Goal: Task Accomplishment & Management: Complete application form

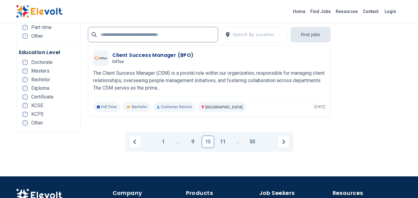
scroll to position [1302, 0]
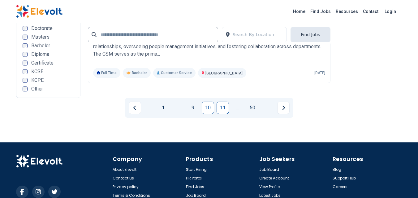
click at [218, 109] on link "11" at bounding box center [222, 108] width 12 height 12
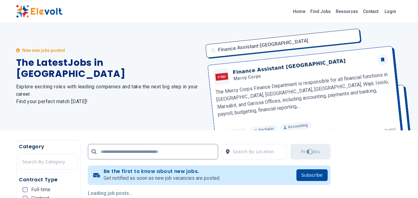
scroll to position [0, 0]
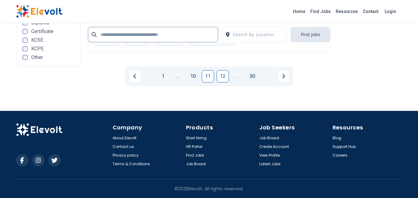
click at [222, 75] on link "12" at bounding box center [222, 76] width 12 height 12
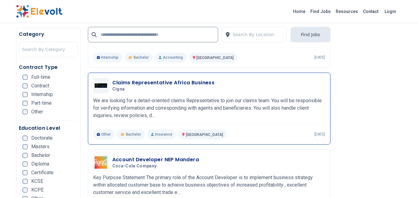
scroll to position [680, 0]
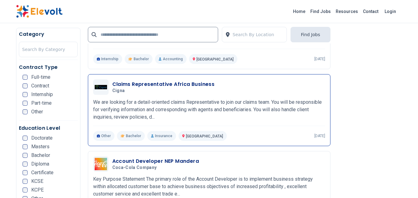
click at [235, 109] on p "We are looking for a detail-oriented claims Representative to join our claims t…" at bounding box center [209, 110] width 232 height 22
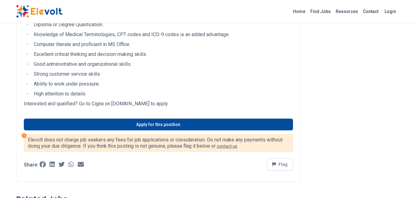
scroll to position [278, 0]
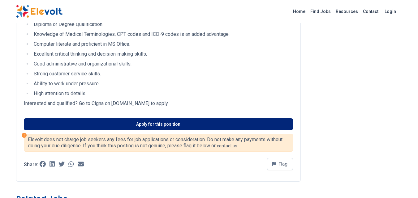
click at [112, 120] on link "Apply for this position" at bounding box center [158, 124] width 269 height 12
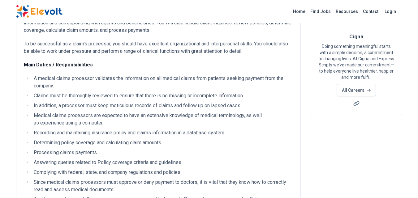
scroll to position [0, 0]
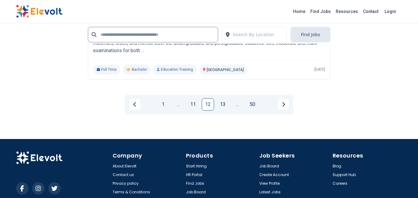
scroll to position [1447, 0]
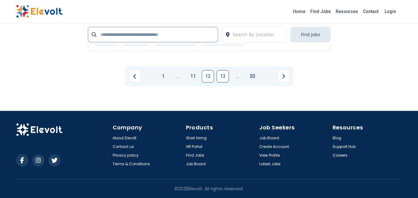
click at [220, 78] on link "13" at bounding box center [222, 76] width 12 height 12
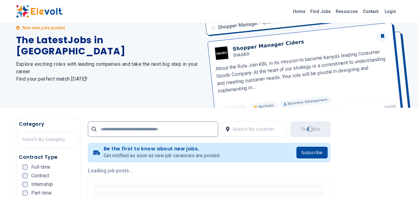
scroll to position [0, 0]
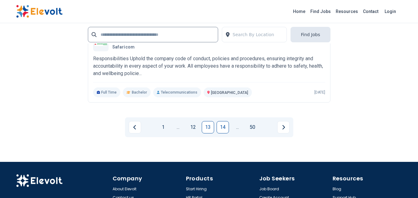
click at [223, 131] on link "14" at bounding box center [222, 127] width 12 height 12
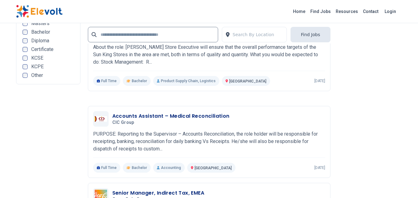
scroll to position [1206, 0]
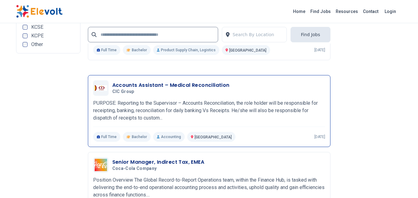
click at [233, 112] on p "PURPOSE: Reporting to the Supervisor – Accounts Reconciliation, the role holder…" at bounding box center [209, 111] width 232 height 22
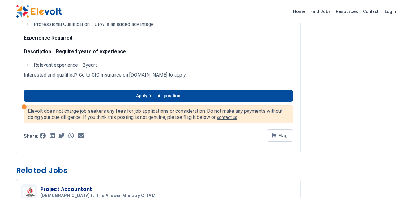
scroll to position [216, 0]
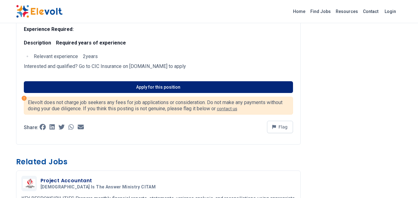
click at [149, 87] on link "Apply for this position" at bounding box center [158, 87] width 269 height 12
